Goal: Transaction & Acquisition: Purchase product/service

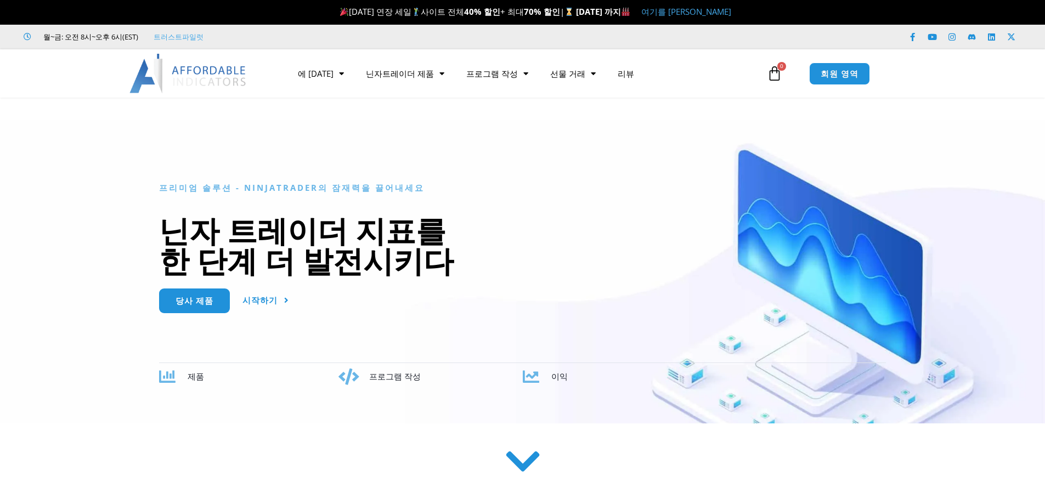
click at [484, 16] on font "40% 할인" at bounding box center [482, 11] width 36 height 11
click at [718, 10] on font "여기를 [PERSON_NAME]" at bounding box center [687, 11] width 90 height 11
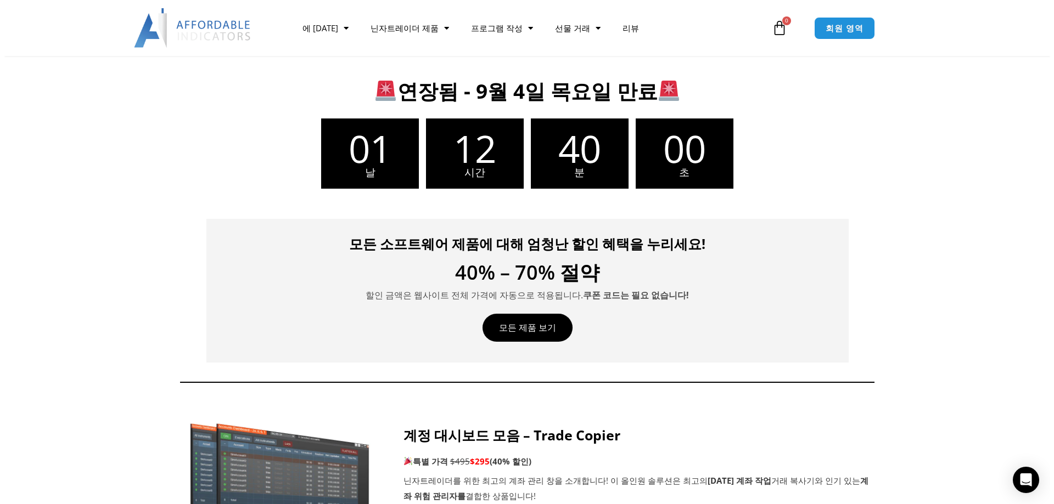
scroll to position [220, 0]
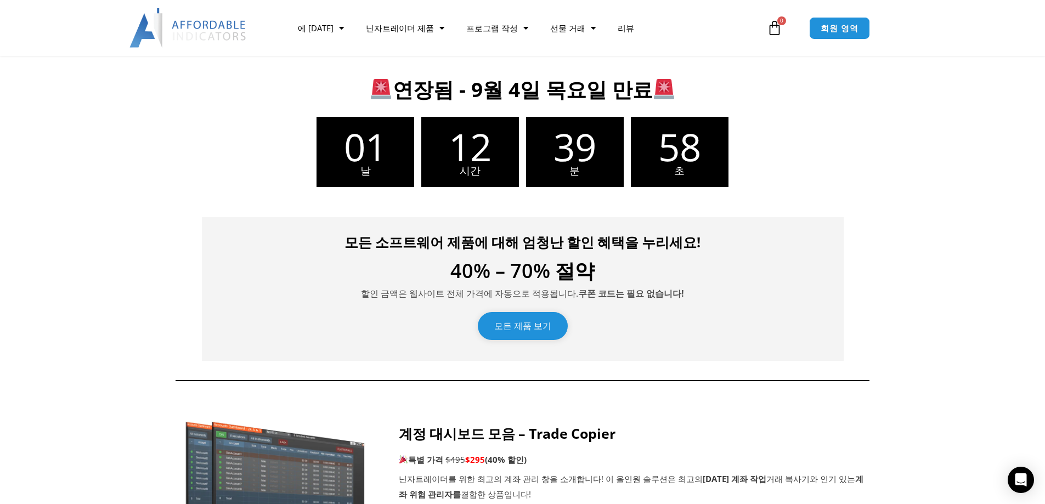
click at [530, 333] on link "모든 제품 보기" at bounding box center [523, 326] width 90 height 28
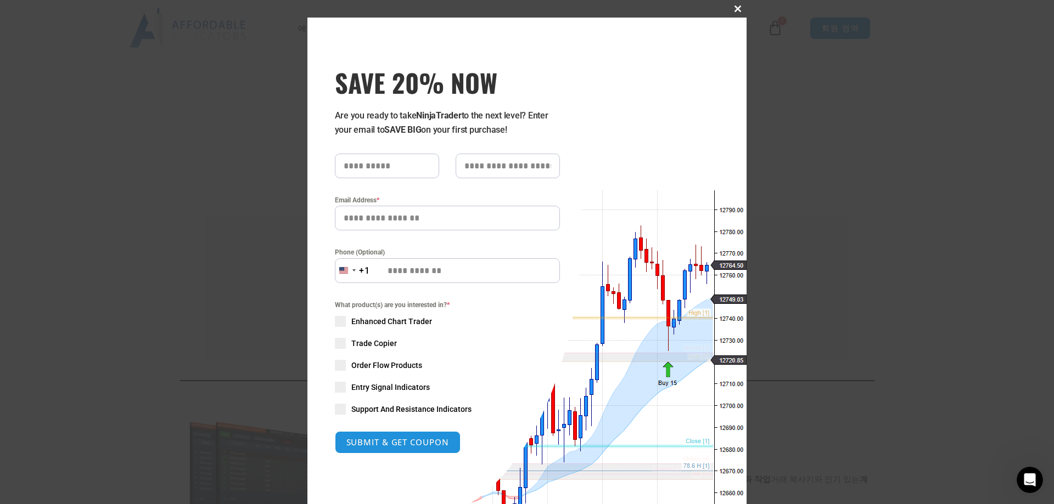
scroll to position [0, 0]
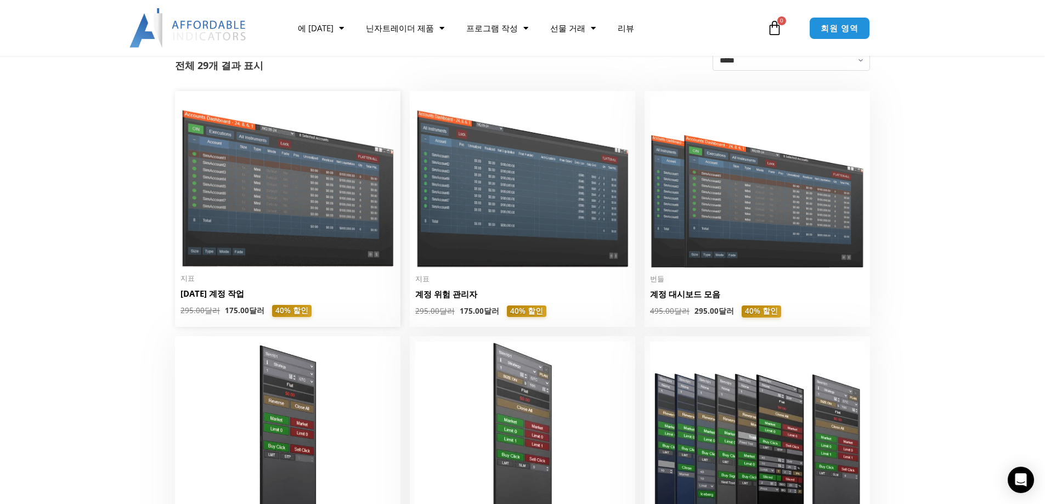
click at [189, 297] on font "중복 계정 작업" at bounding box center [213, 293] width 64 height 11
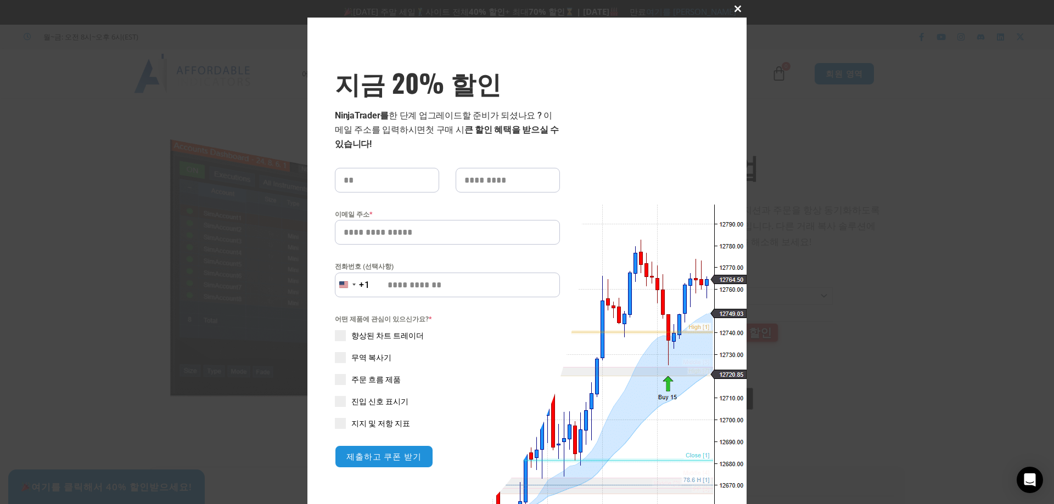
click at [732, 3] on button "이 모듈을 닫습니다" at bounding box center [738, 9] width 18 height 18
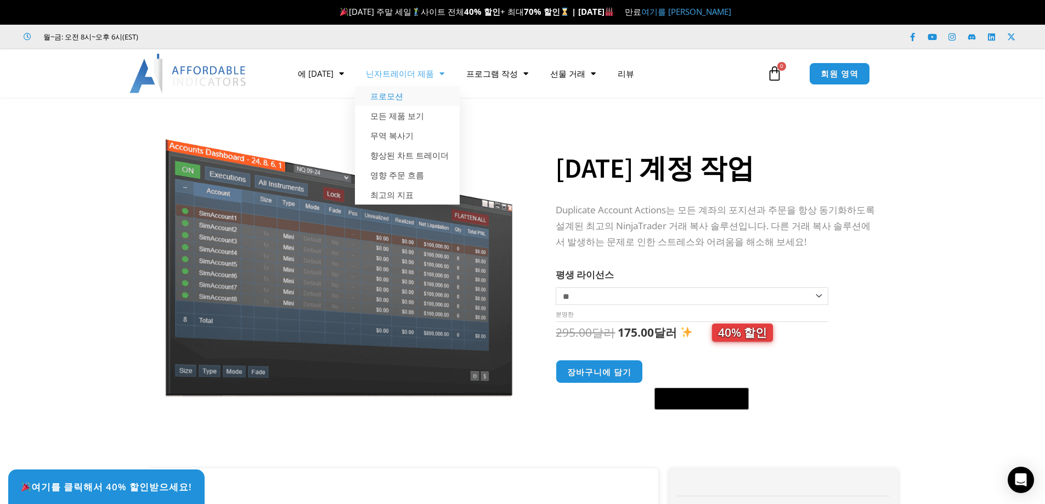
click at [386, 92] on font "프로모션" at bounding box center [386, 96] width 33 height 11
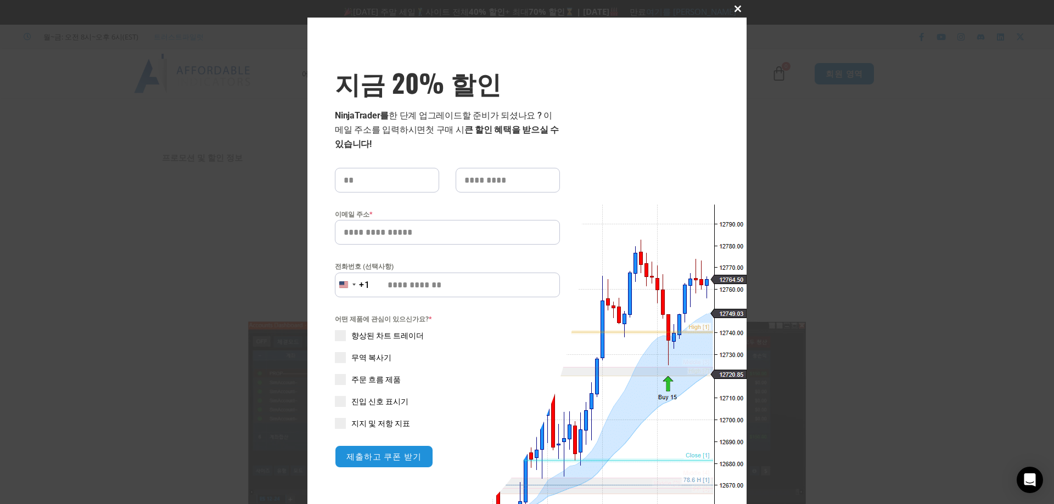
click at [732, 3] on button "이 모듈을 닫습니다" at bounding box center [738, 9] width 18 height 18
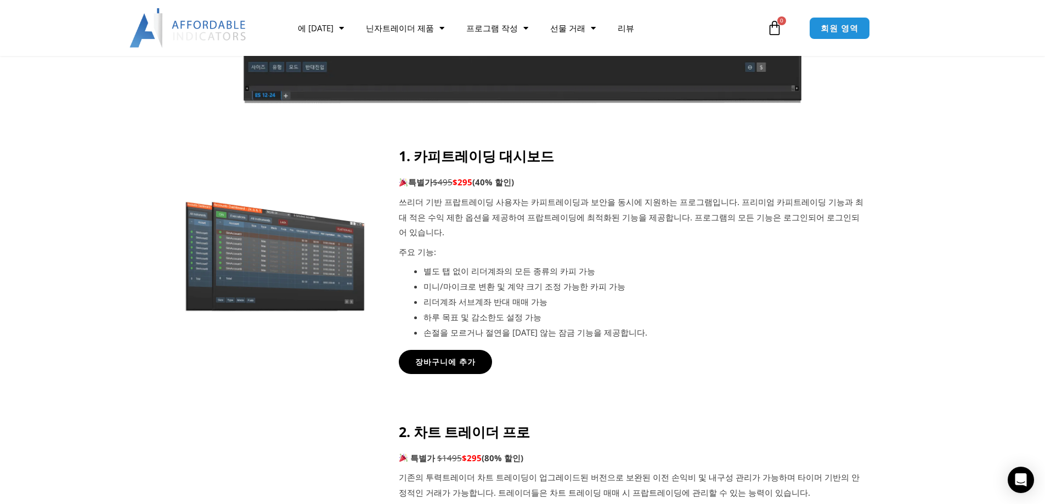
scroll to position [439, 0]
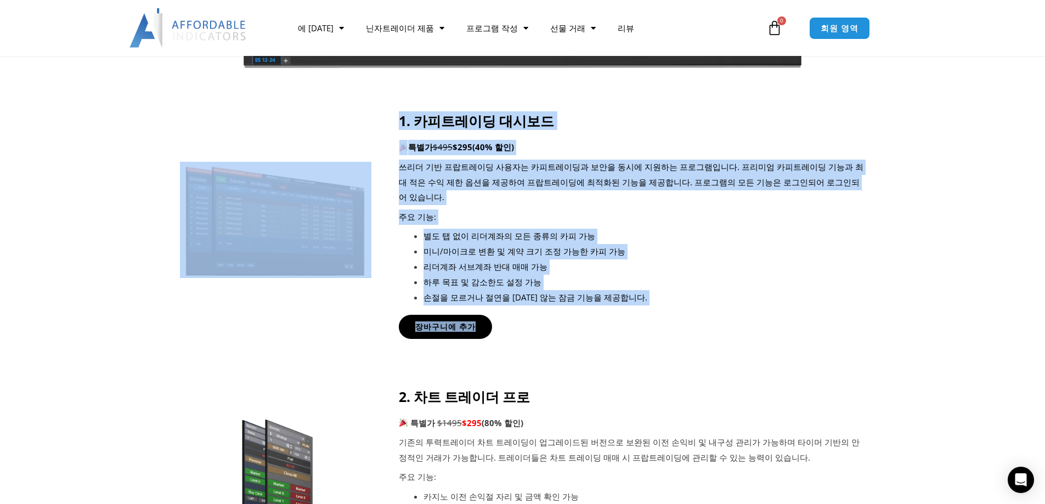
drag, startPoint x: 597, startPoint y: 317, endPoint x: 370, endPoint y: 131, distance: 293.2
click at [370, 131] on div "1. 카피트레이딩 대시보드 특별가 $495 $295 (40% 할인) 쓰리더 기반 프랍트레이딩 사용자는 카피트레이딩과 보안을 동시에 지원하는 프…" at bounding box center [523, 225] width 686 height 226
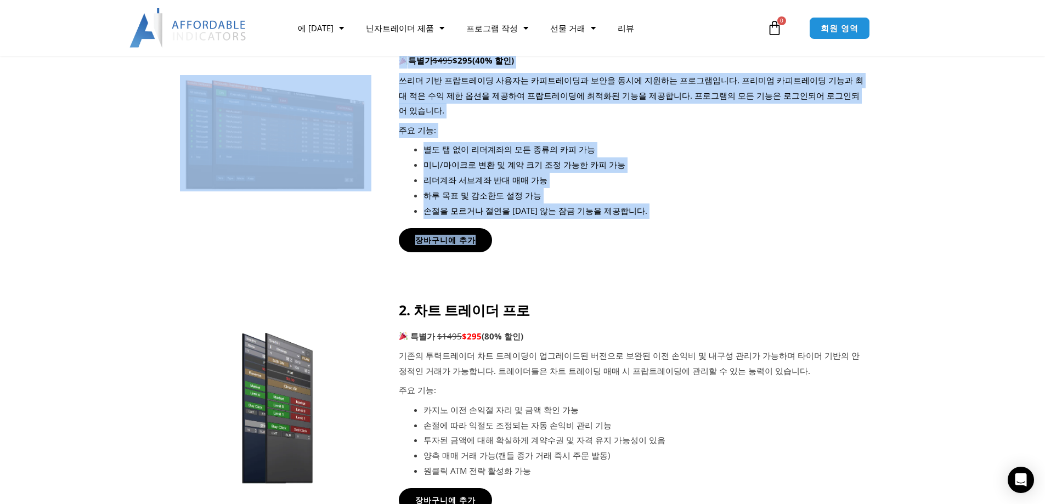
scroll to position [659, 0]
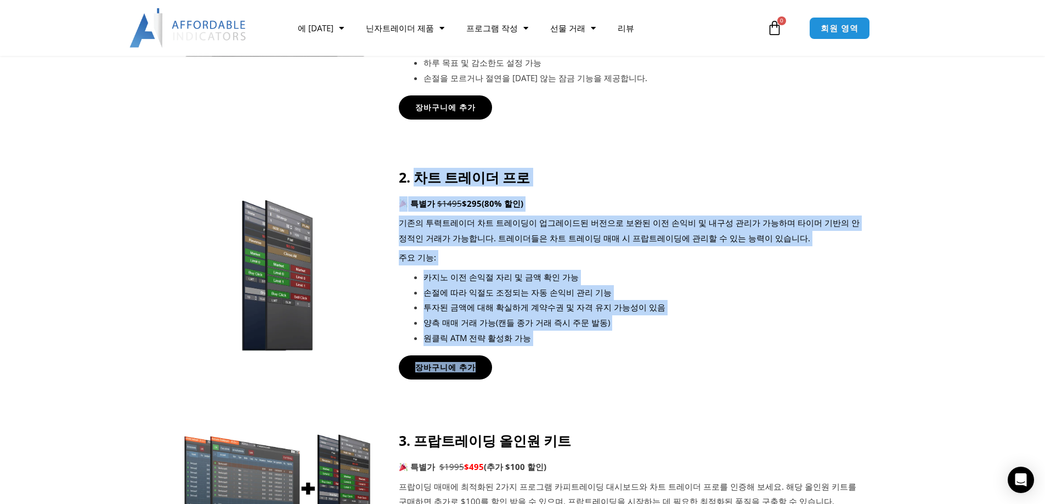
drag, startPoint x: 717, startPoint y: 364, endPoint x: 416, endPoint y: 169, distance: 358.3
click at [416, 169] on div "2. 차트 트레이더 프로 특별가 $1495 $295 (80% 할인) 기존의 투력트레이더 차트 트레이딩이 업그레이드된 버전으로 보완된 이전 손익…" at bounding box center [632, 274] width 467 height 211
click at [685, 270] on li "카지노 이전 손익절 자리 및 금액 확인 가능" at bounding box center [645, 277] width 442 height 15
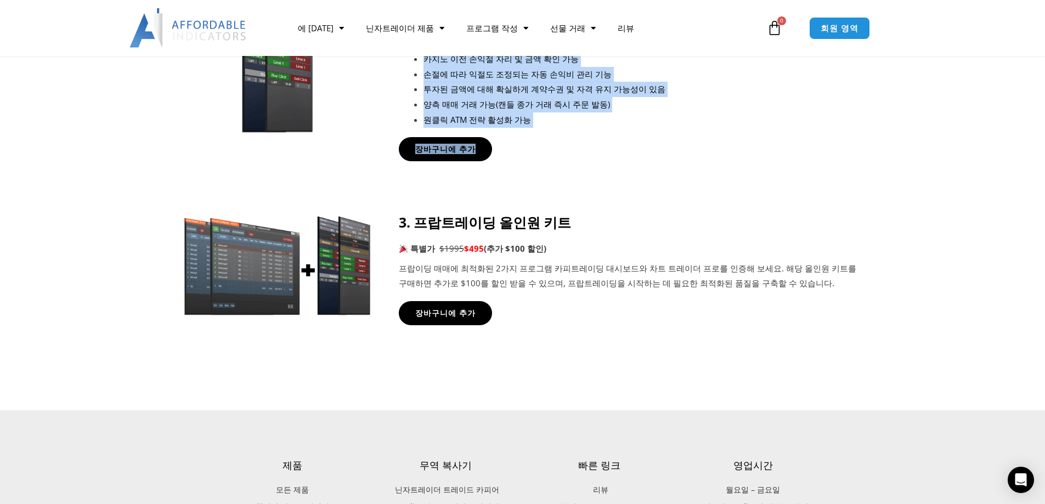
scroll to position [878, 0]
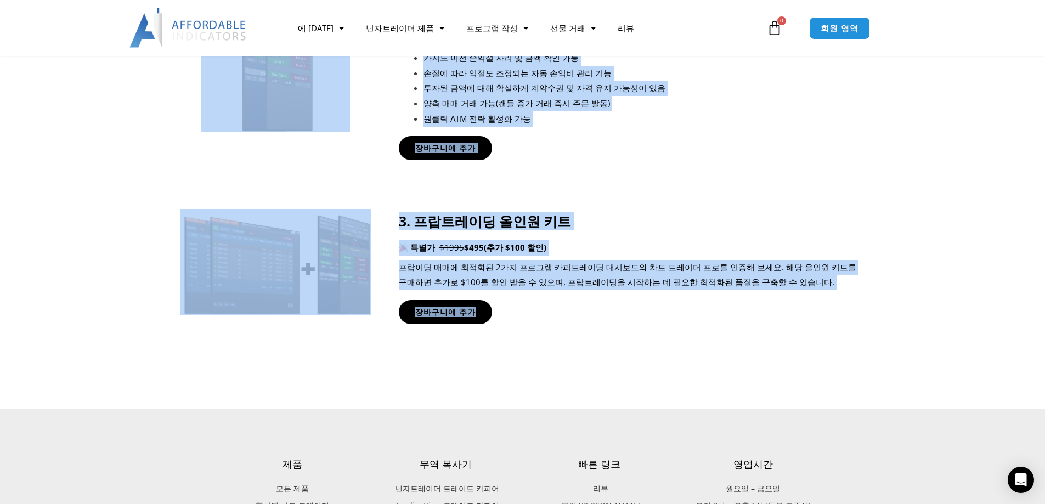
drag, startPoint x: 667, startPoint y: 300, endPoint x: 348, endPoint y: 166, distance: 346.3
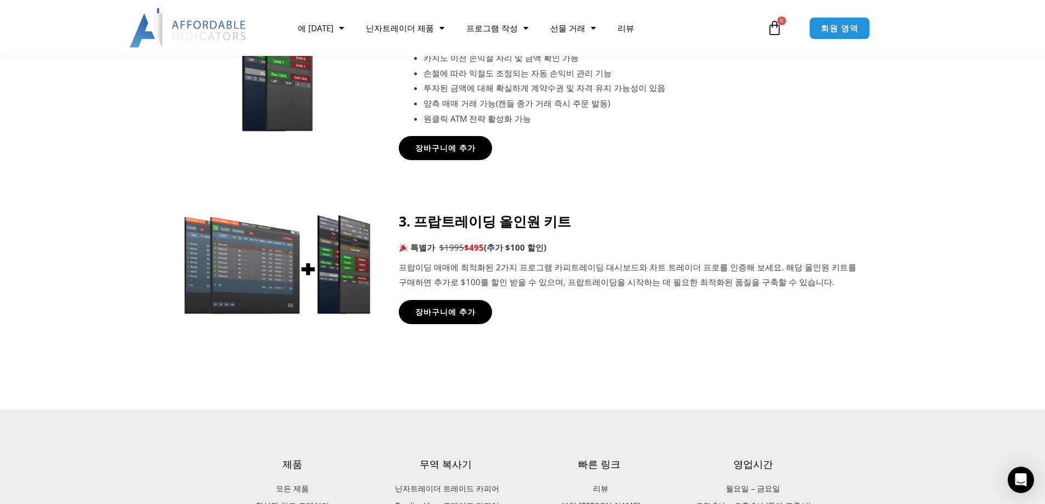
click at [569, 300] on div "장바구니에 추가" at bounding box center [632, 312] width 467 height 24
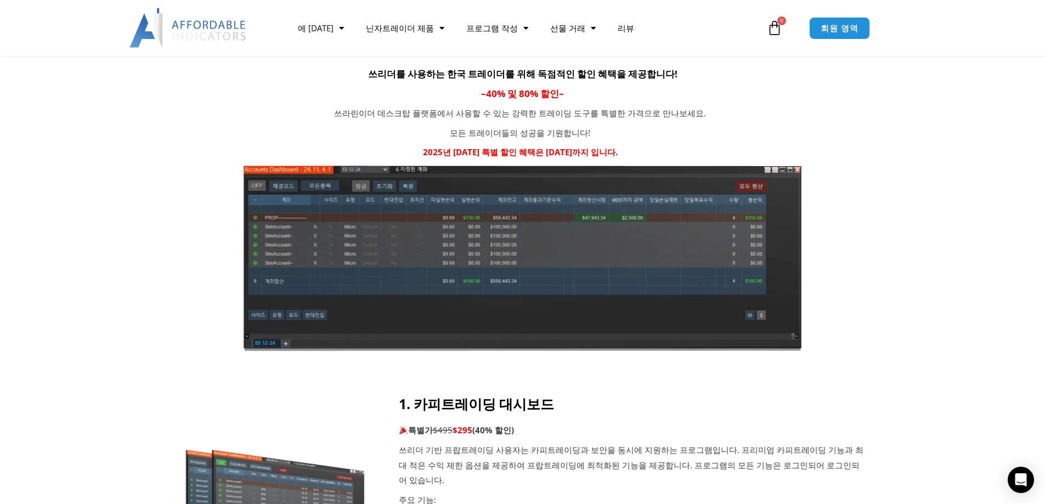
scroll to position [220, 0]
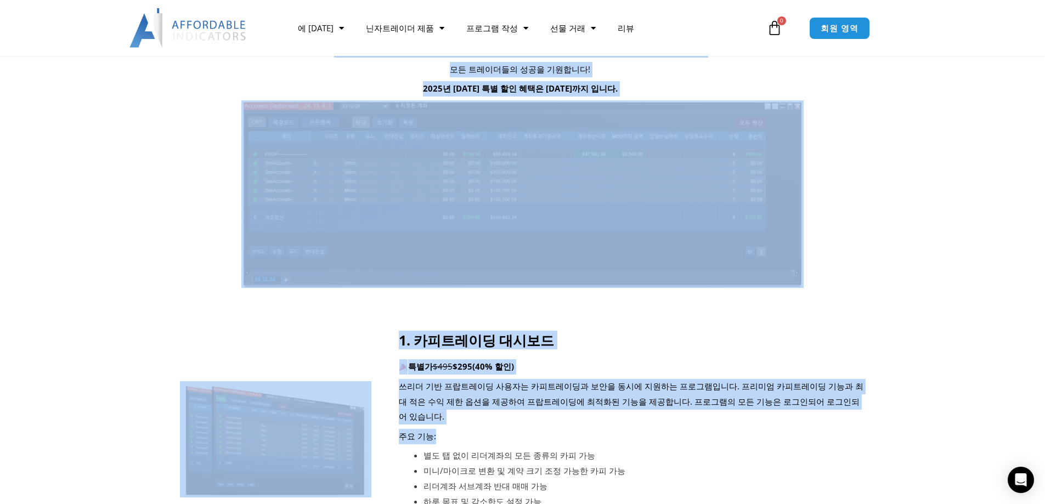
drag, startPoint x: 677, startPoint y: 423, endPoint x: 418, endPoint y: 300, distance: 286.7
click at [418, 300] on div "프로모션 및 할인 정보 2025년 광복절 특별 할인 쓰리더를 사용하는 한국 트레이더를 위해 독점적인 할인 혜택을 제공합니다! – 40% 및 8…" at bounding box center [522, 473] width 1045 height 1190
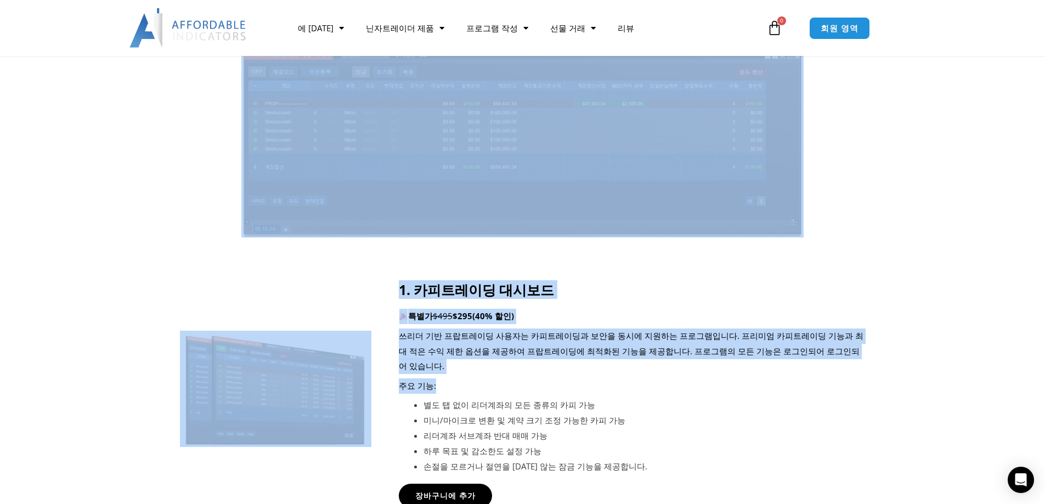
scroll to position [274, 0]
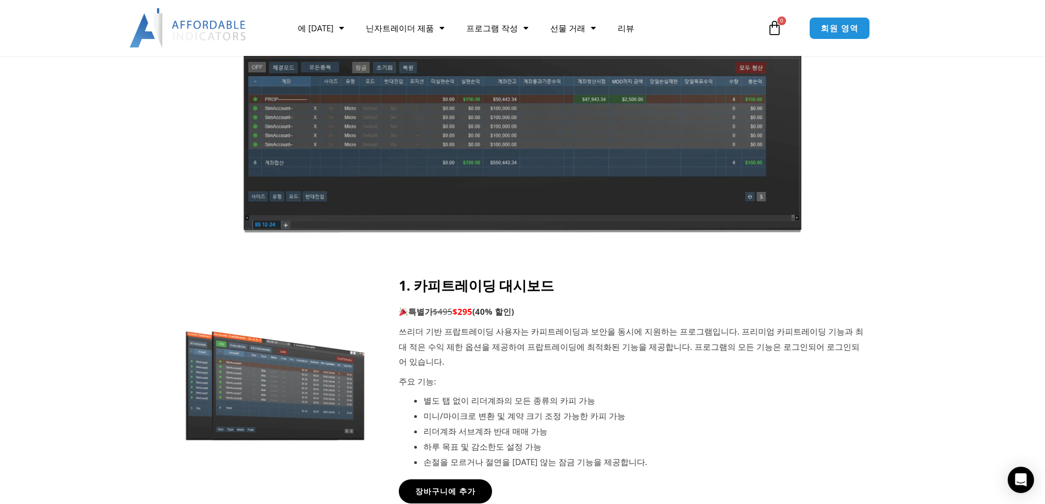
click at [649, 409] on li "미니/마이크로 변환 및 계약 크기 조정 가능한 카피 가능" at bounding box center [645, 416] width 442 height 15
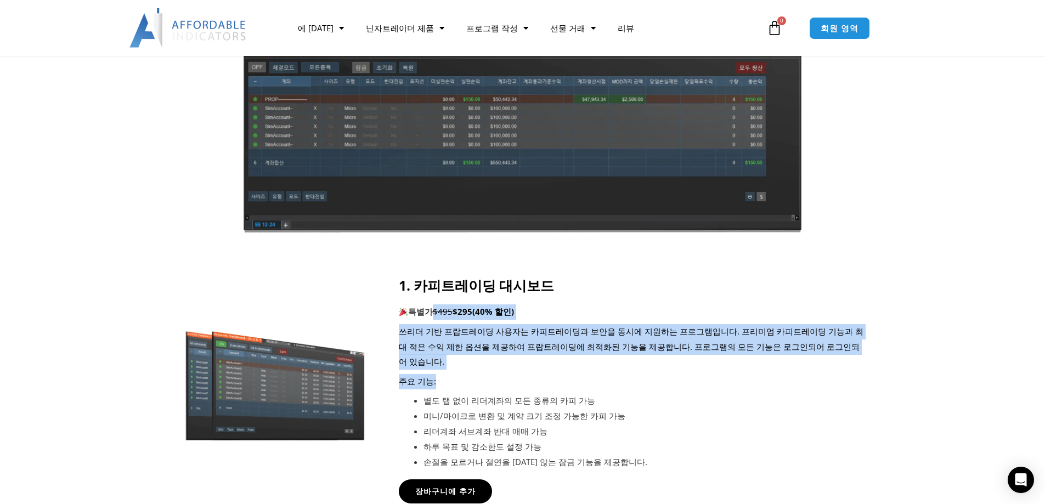
drag, startPoint x: 435, startPoint y: 318, endPoint x: 651, endPoint y: 373, distance: 222.5
click at [650, 372] on div "1. 카피트레이딩 대시보드 특별가 $495 $295 (40% 할인) 쓰리더 기반 프랍트레이딩 사용자는 카피트레이딩과 보안을 동시에 지원하는 프…" at bounding box center [632, 373] width 467 height 193
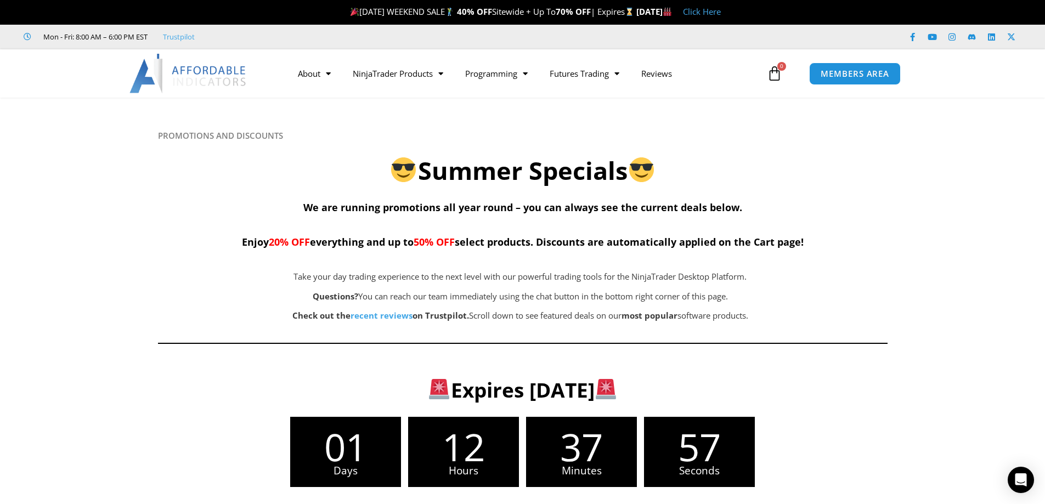
click at [926, 276] on div at bounding box center [522, 231] width 1045 height 266
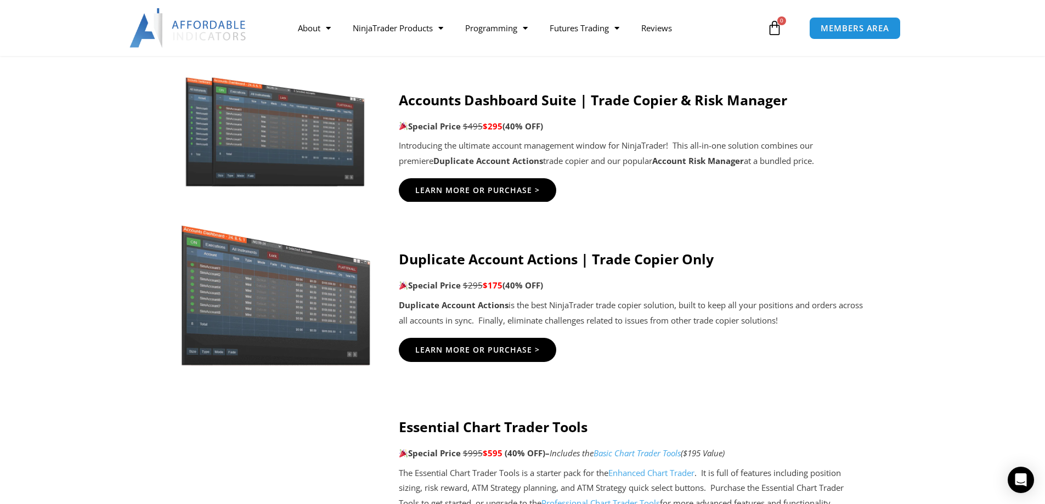
scroll to position [604, 0]
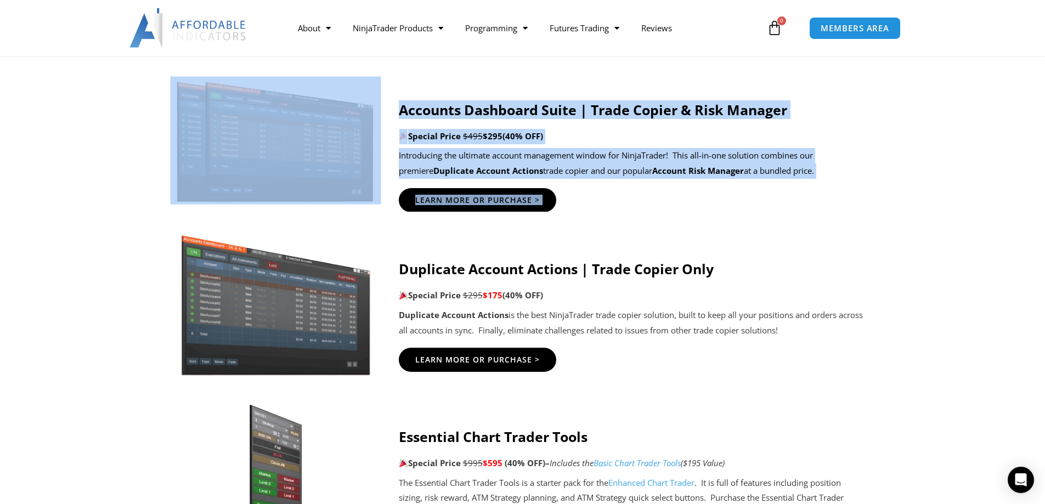
drag, startPoint x: 848, startPoint y: 309, endPoint x: 196, endPoint y: 109, distance: 681.9
click at [196, 109] on div "PROMOTIONS AND DISCOUNTS Summer Specials We are running promotions all year rou…" at bounding box center [522, 510] width 1045 height 2033
drag, startPoint x: 835, startPoint y: 327, endPoint x: 367, endPoint y: 105, distance: 517.9
click at [372, 124] on div "PROMOTIONS AND DISCOUNTS Summer Specials We are running promotions all year rou…" at bounding box center [522, 510] width 1045 height 2033
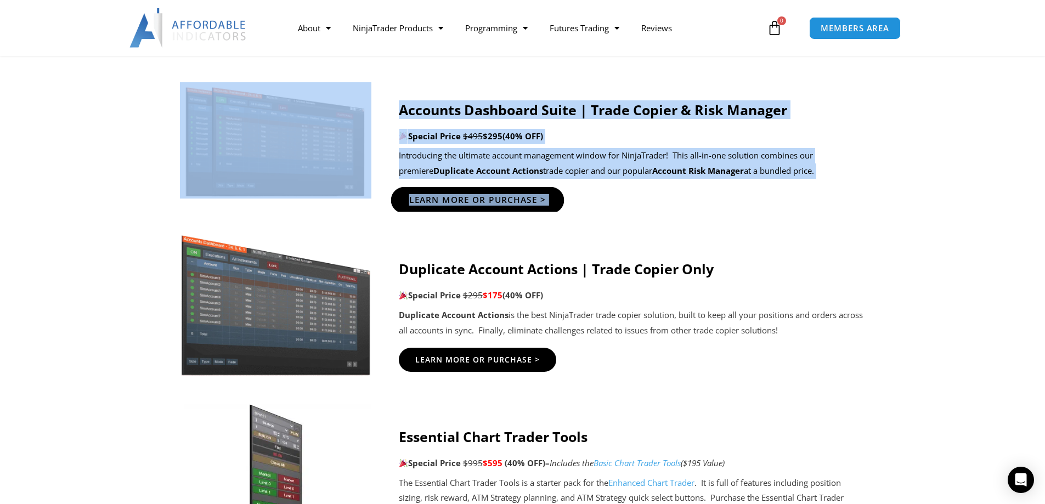
click at [474, 200] on span "Learn More Or Purchase >" at bounding box center [477, 200] width 137 height 8
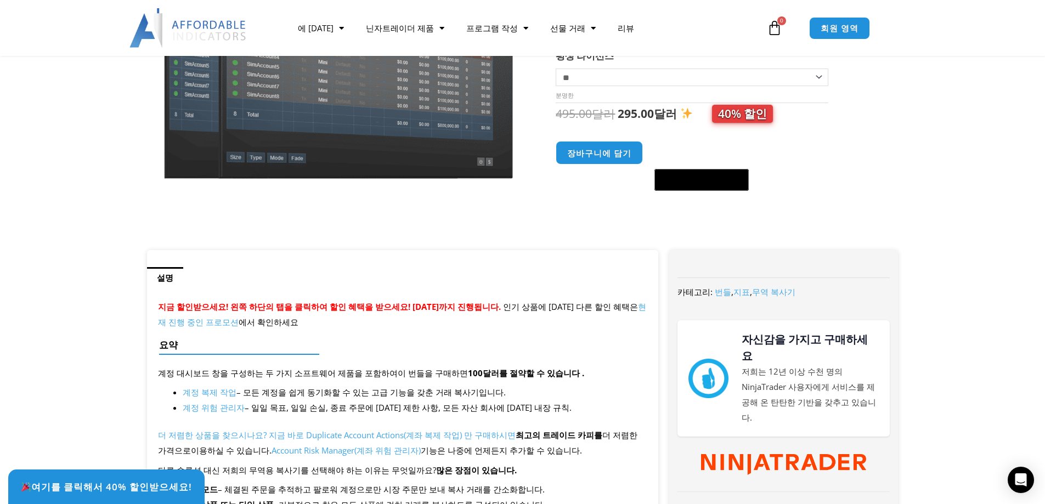
scroll to position [494, 0]
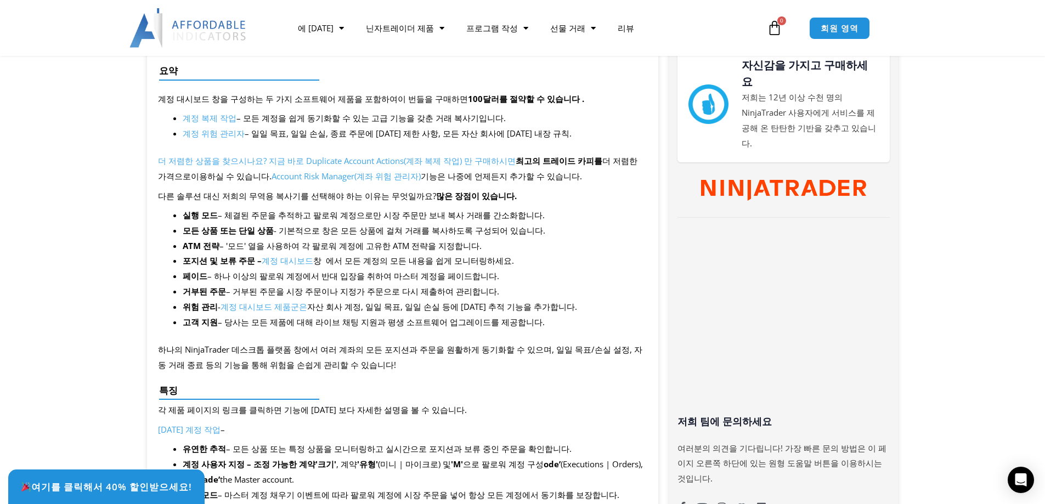
click at [370, 176] on font "Account Risk Manager(계좌 위험 관리자)" at bounding box center [346, 176] width 149 height 11
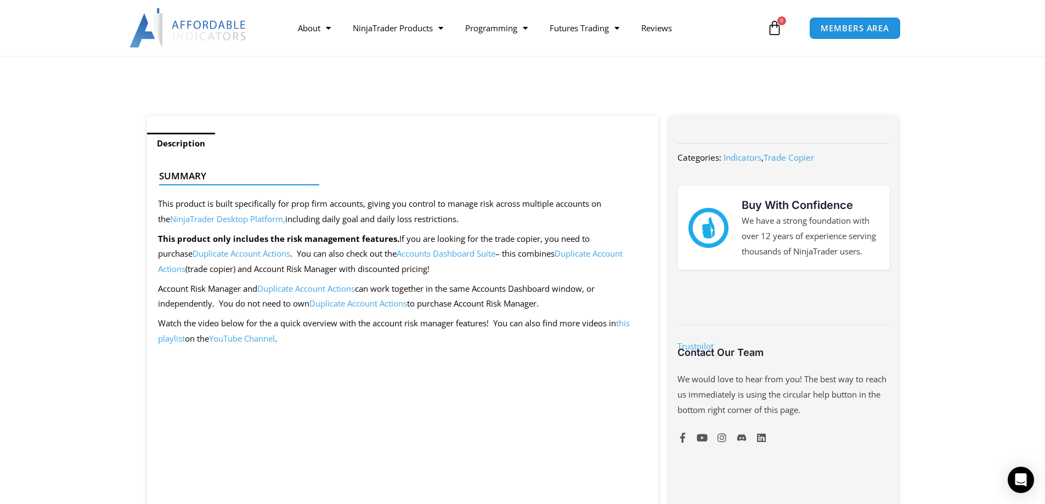
scroll to position [329, 0]
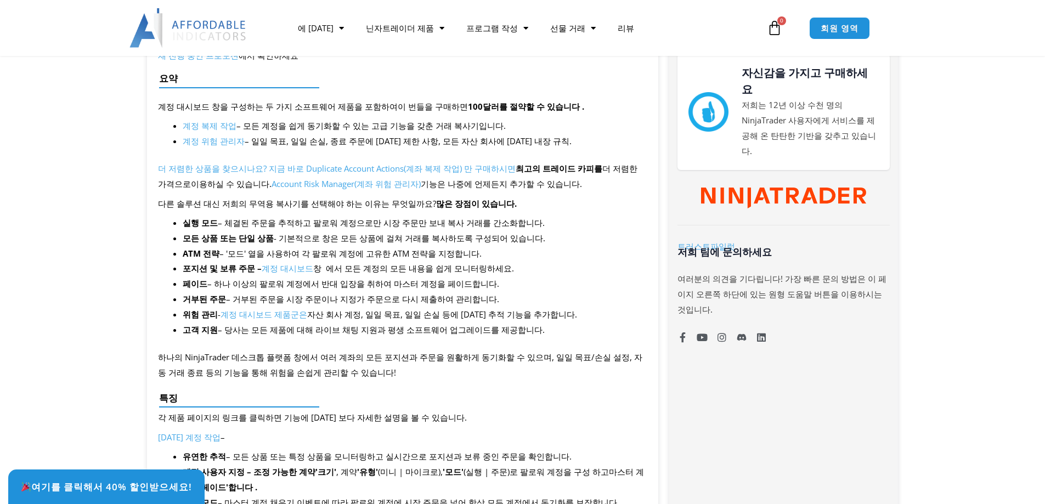
scroll to position [494, 0]
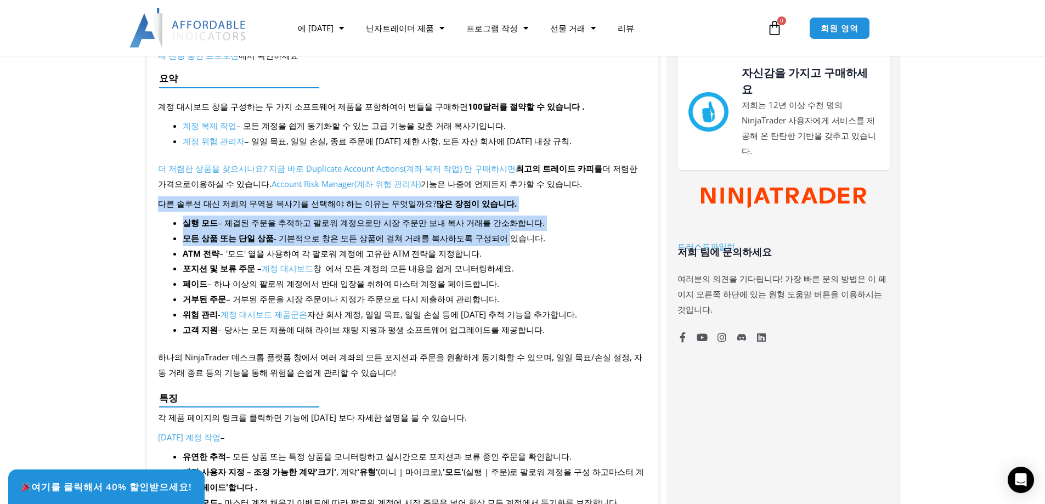
drag, startPoint x: 158, startPoint y: 198, endPoint x: 527, endPoint y: 269, distance: 376.1
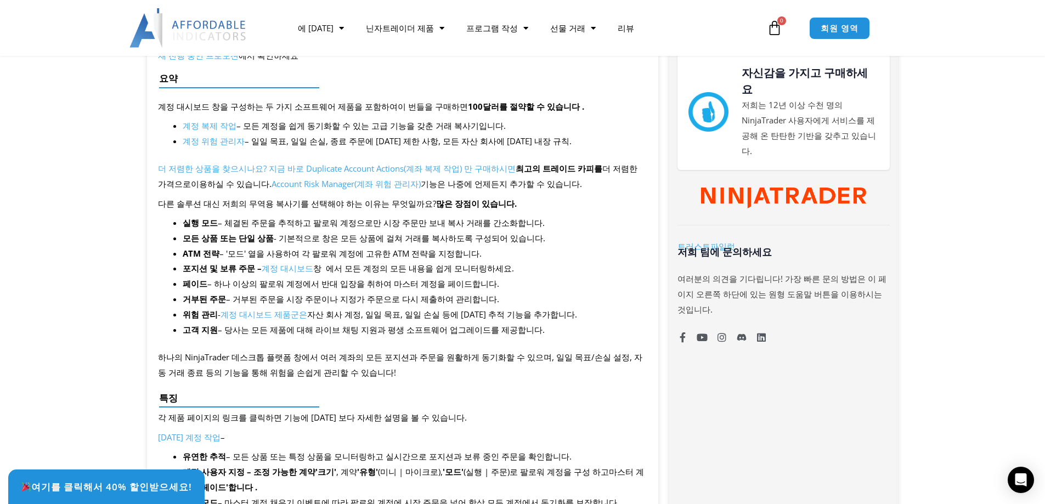
click at [570, 294] on li "거부된 주문 – 거부된 주문을 시장 주문이나 지정가 주문으로 다시 제출하여 관리합니다." at bounding box center [415, 299] width 465 height 15
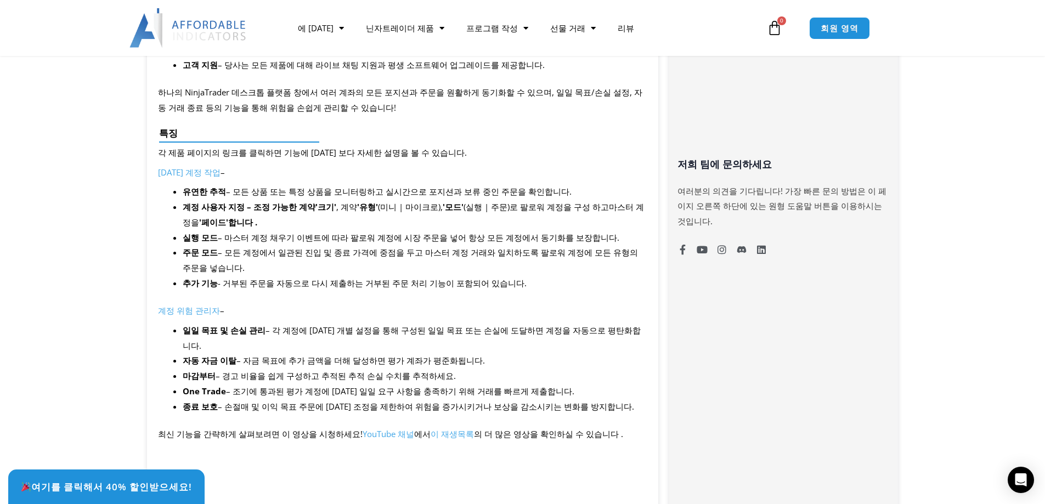
scroll to position [768, 0]
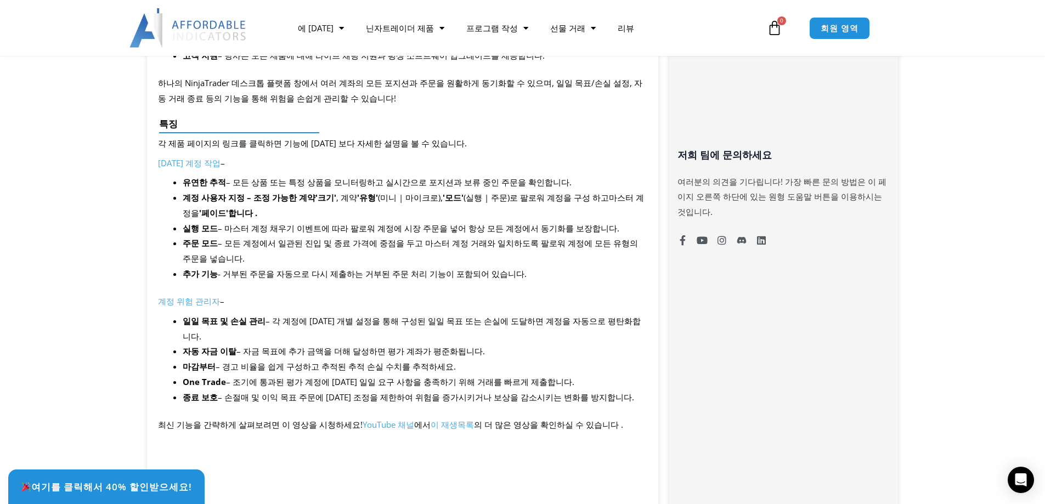
drag, startPoint x: 182, startPoint y: 326, endPoint x: 562, endPoint y: 345, distance: 380.8
click at [562, 359] on li "마감부터 – 경고 비율을 쉽게 구성하고 추적된 추적 손실 수치를 추적하세요." at bounding box center [415, 366] width 465 height 15
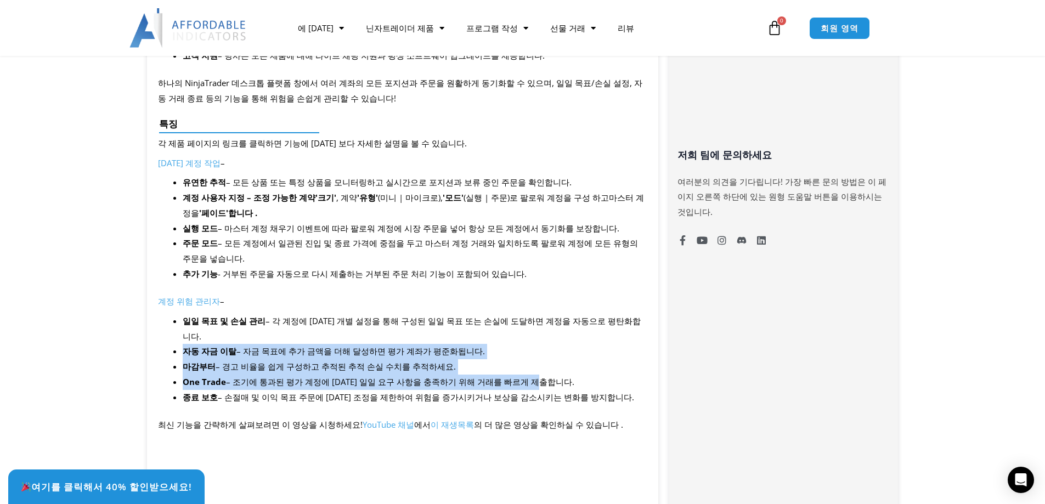
drag, startPoint x: 182, startPoint y: 334, endPoint x: 535, endPoint y: 360, distance: 353.8
click at [535, 360] on ul "일일 목표 및 손실 관리 – 각 계정에 대한 개별 설정을 통해 구성된 일일 목표 또는 손실에 도달하면 계정을 자동으로 평탄화합니다. 자동 자금…" at bounding box center [415, 360] width 465 height 92
click at [535, 375] on li "One Trade – 조기에 통과된 평가 계정에 대한 일일 요구 사항을 충족하기 위해 거래를 빠르게 제출합니다." at bounding box center [415, 382] width 465 height 15
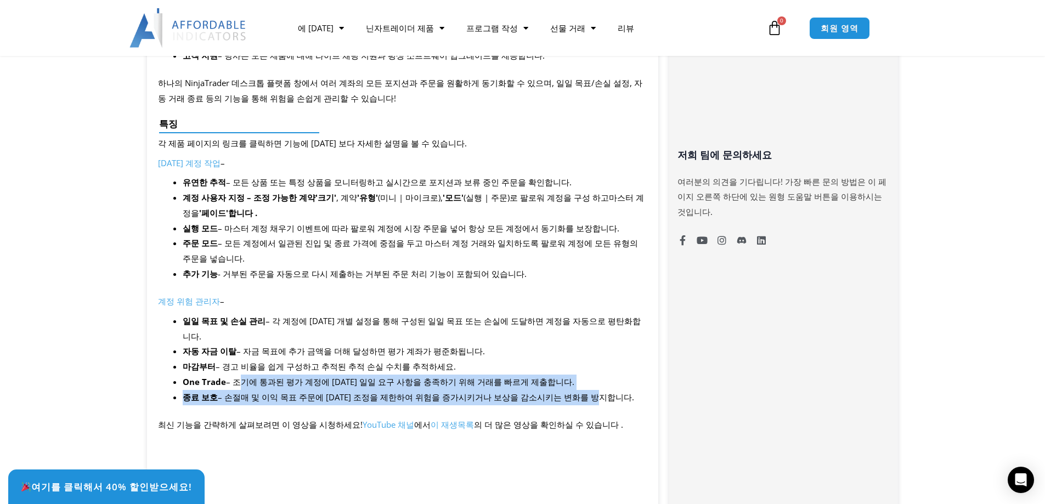
drag, startPoint x: 234, startPoint y: 364, endPoint x: 584, endPoint y: 387, distance: 350.3
click at [581, 387] on ul "일일 목표 및 손실 관리 – 각 계정에 대한 개별 설정을 통해 구성된 일일 목표 또는 손실에 도달하면 계정을 자동으로 평탄화합니다. 자동 자금…" at bounding box center [415, 360] width 465 height 92
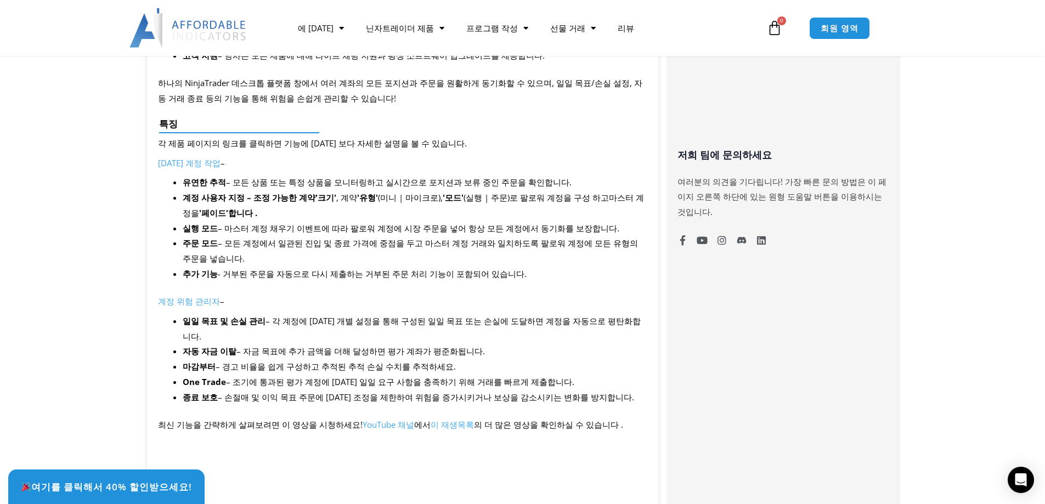
click at [624, 390] on li "종료 보호 – 손절매 및 이익 목표 주문에 대한 조정을 제한하여 위험을 증가시키거나 보상을 감소시키는 변화를 방지합니다." at bounding box center [415, 397] width 465 height 15
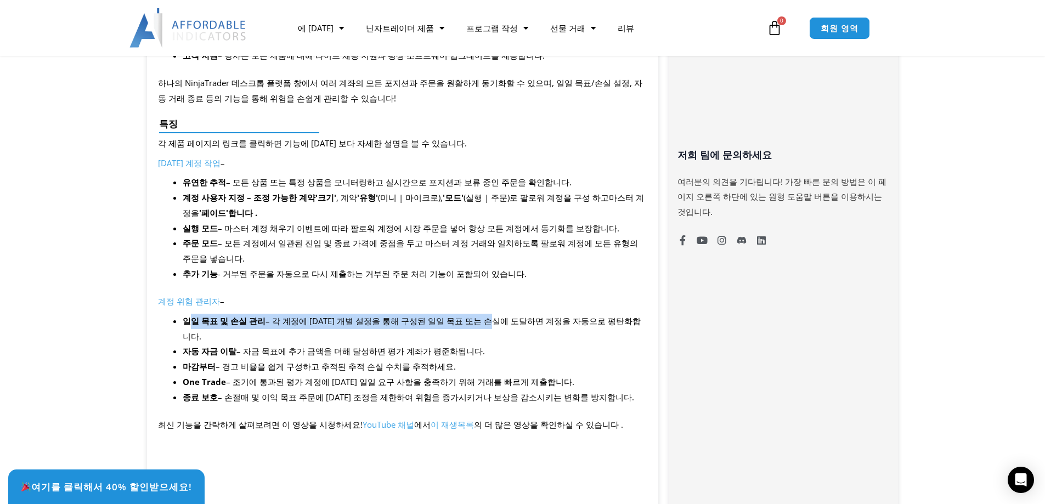
drag, startPoint x: 189, startPoint y: 318, endPoint x: 542, endPoint y: 338, distance: 353.4
click at [496, 320] on li "일일 목표 및 손실 관리 – 각 계정에 대한 개별 설정을 통해 구성된 일일 목표 또는 손실에 도달하면 계정을 자동으로 평탄화합니다." at bounding box center [415, 329] width 465 height 31
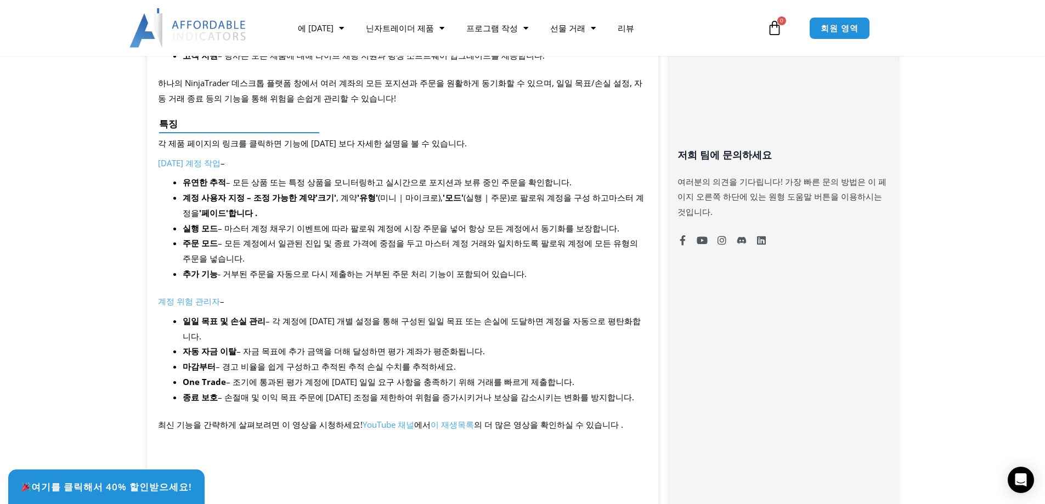
click at [578, 359] on li "마감부터 – 경고 비율을 쉽게 구성하고 추적된 추적 손실 수치를 추적하세요." at bounding box center [415, 366] width 465 height 15
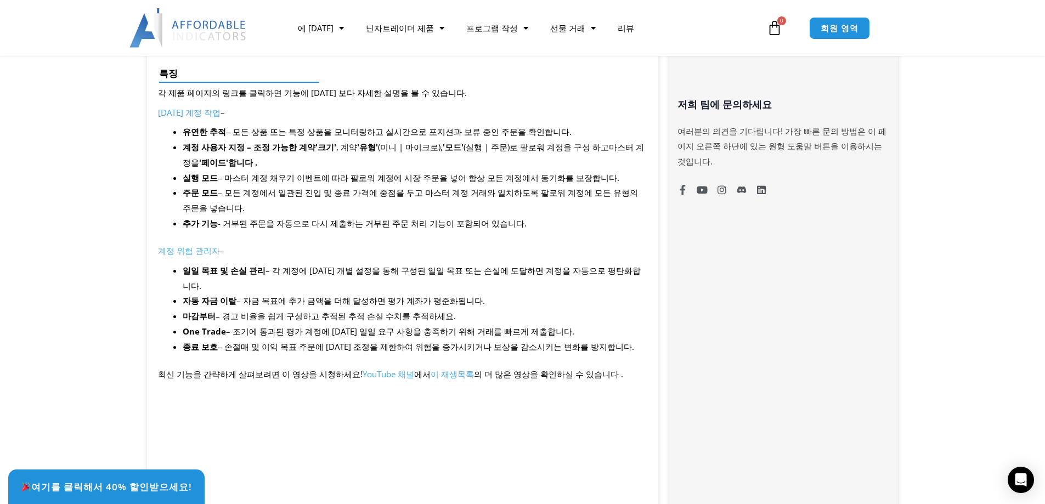
scroll to position [823, 0]
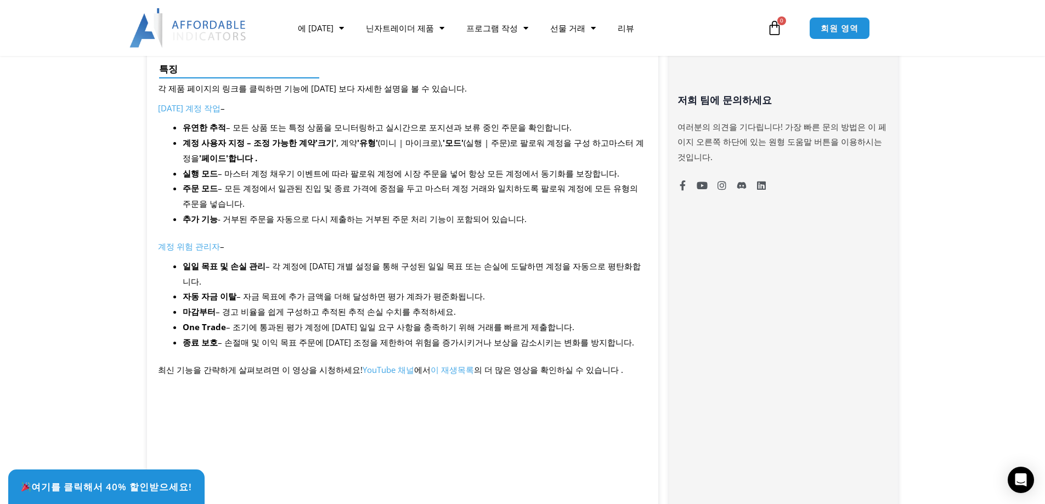
drag, startPoint x: 492, startPoint y: 263, endPoint x: 605, endPoint y: 280, distance: 113.8
click at [582, 275] on ul "일일 목표 및 손실 관리 – 각 계정에 대한 개별 설정을 통해 구성된 일일 목표 또는 손실에 도달하면 계정을 자동으로 평탄화합니다. 자동 자금…" at bounding box center [415, 305] width 465 height 92
click at [616, 289] on li "자동 자금 이탈 – 자금 목표에 추가 금액을 더해 달성하면 평가 계좌가 평준화됩니다." at bounding box center [415, 296] width 465 height 15
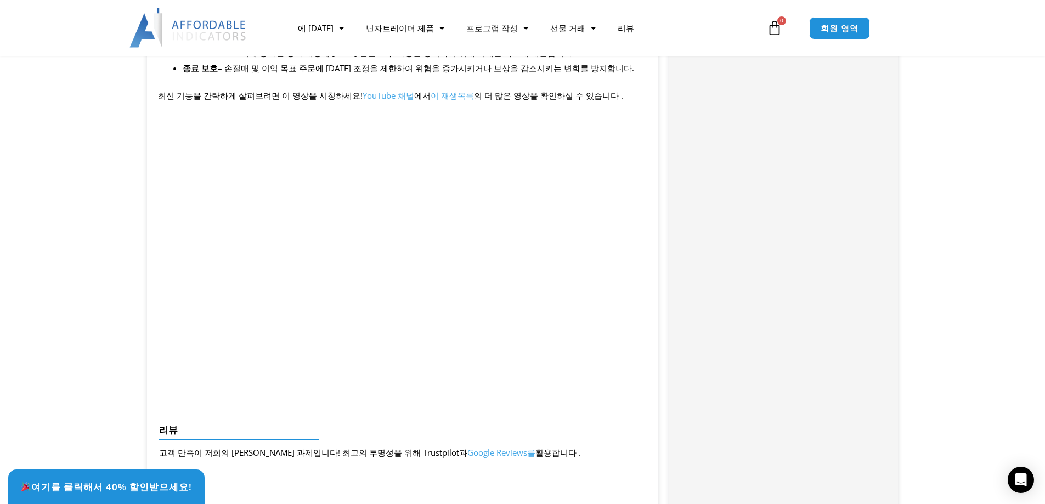
scroll to position [878, 0]
